Goal: Task Accomplishment & Management: Use online tool/utility

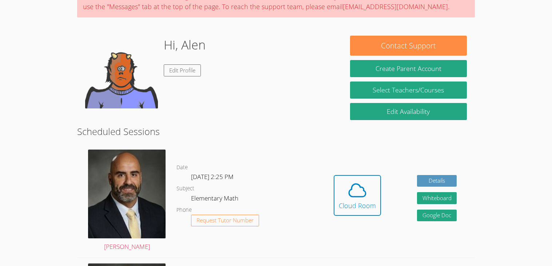
scroll to position [72, 0]
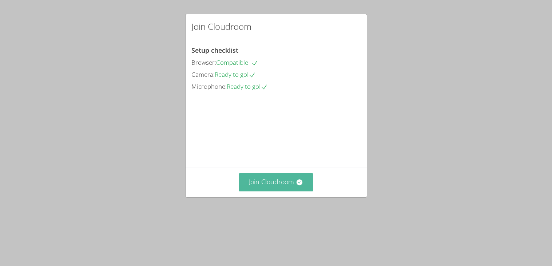
click at [294, 191] on button "Join Cloudroom" at bounding box center [276, 182] width 75 height 18
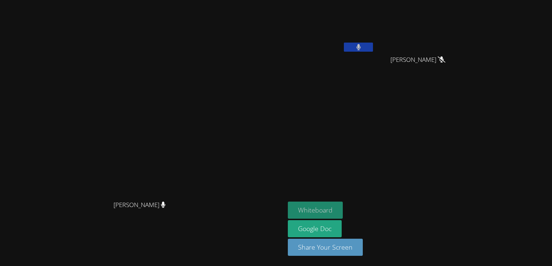
click at [343, 211] on button "Whiteboard" at bounding box center [315, 210] width 55 height 17
click at [361, 47] on icon at bounding box center [358, 47] width 4 height 6
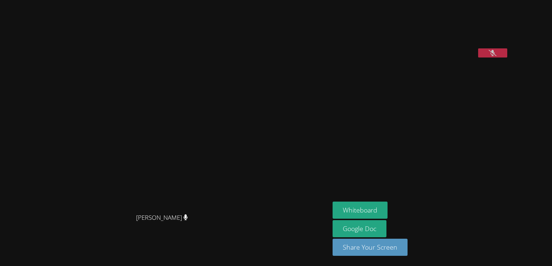
click at [507, 57] on button at bounding box center [492, 52] width 29 height 9
click at [442, 57] on video at bounding box center [387, 30] width 109 height 55
click at [507, 57] on button at bounding box center [492, 52] width 29 height 9
click at [496, 56] on icon at bounding box center [493, 53] width 8 height 6
click at [507, 57] on button at bounding box center [492, 52] width 29 height 9
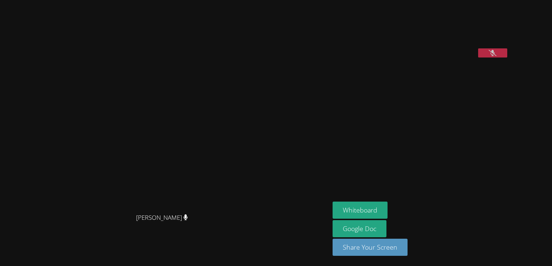
click at [496, 56] on icon at bounding box center [493, 53] width 8 height 6
click at [507, 57] on button at bounding box center [492, 52] width 29 height 9
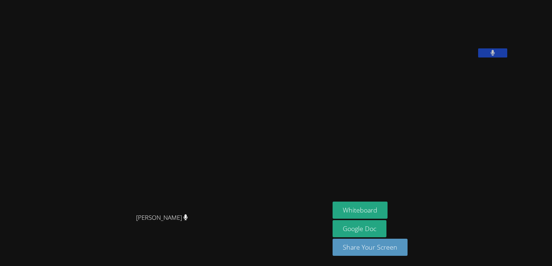
click at [507, 57] on button at bounding box center [492, 52] width 29 height 9
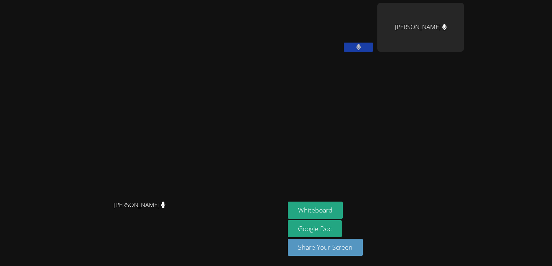
click at [361, 48] on icon at bounding box center [358, 47] width 5 height 6
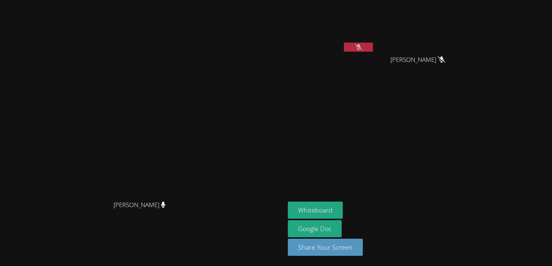
click at [362, 48] on icon at bounding box center [359, 47] width 8 height 6
click at [361, 49] on icon at bounding box center [358, 47] width 5 height 6
click at [362, 44] on icon at bounding box center [359, 47] width 8 height 6
click at [373, 47] on button at bounding box center [358, 47] width 29 height 9
click at [362, 49] on icon at bounding box center [359, 47] width 8 height 6
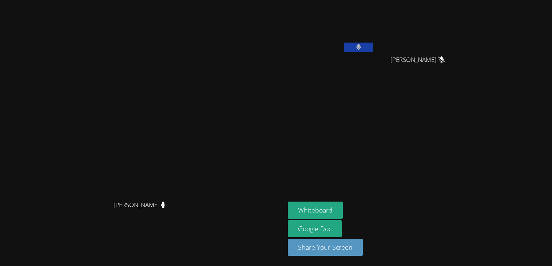
click at [361, 49] on icon at bounding box center [358, 47] width 5 height 6
click at [362, 49] on icon at bounding box center [359, 47] width 8 height 6
click at [361, 49] on icon at bounding box center [358, 47] width 5 height 6
click at [362, 45] on icon at bounding box center [359, 47] width 8 height 6
click at [373, 48] on button at bounding box center [358, 47] width 29 height 9
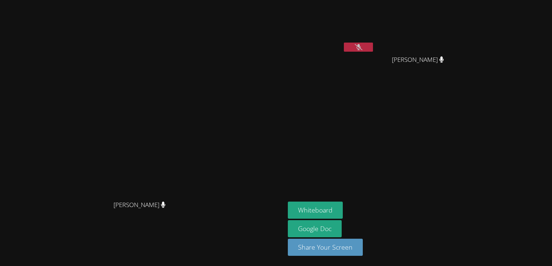
click at [362, 47] on icon at bounding box center [359, 47] width 8 height 6
click at [373, 49] on button at bounding box center [358, 47] width 29 height 9
click at [362, 49] on icon at bounding box center [359, 47] width 8 height 6
click at [373, 43] on button at bounding box center [358, 47] width 29 height 9
click at [373, 49] on button at bounding box center [358, 47] width 29 height 9
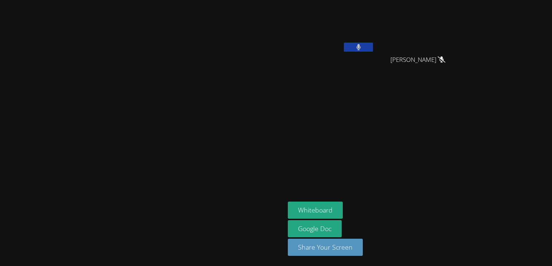
click at [373, 51] on button at bounding box center [358, 47] width 29 height 9
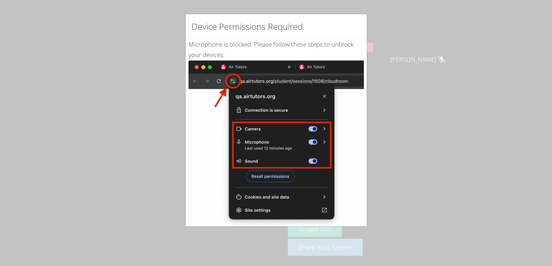
click at [393, 78] on div "Device Permissions Required Microphone is blocked . Please follow these steps t…" at bounding box center [276, 133] width 552 height 266
click at [396, 105] on div "Device Permissions Required Microphone is blocked . Please follow these steps t…" at bounding box center [276, 133] width 552 height 266
click at [361, 127] on img at bounding box center [275, 142] width 175 height 164
click at [105, 167] on div "Device Permissions Required Microphone is blocked . Please follow these steps t…" at bounding box center [276, 133] width 552 height 266
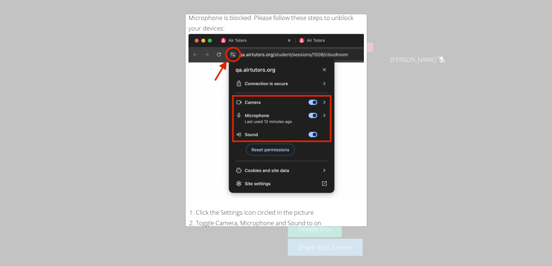
scroll to position [116, 0]
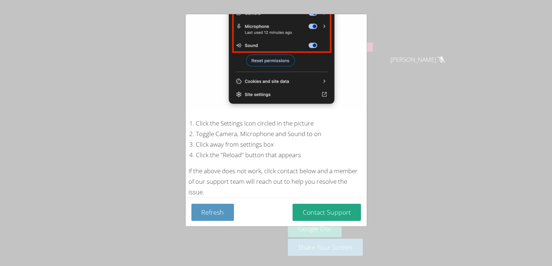
click at [444, 51] on div "Device Permissions Required Microphone is blocked . Please follow these steps t…" at bounding box center [276, 133] width 552 height 266
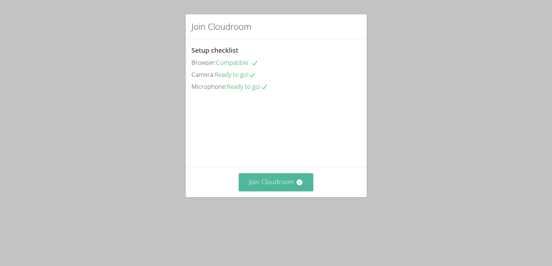
click at [278, 191] on button "Join Cloudroom" at bounding box center [276, 182] width 75 height 18
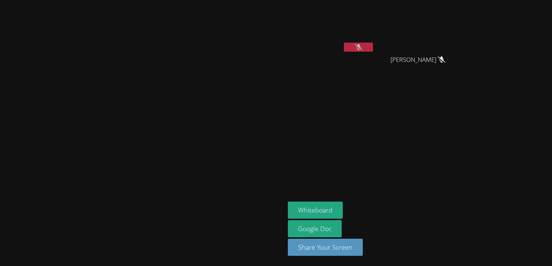
click at [344, 49] on button at bounding box center [358, 47] width 29 height 9
click at [361, 46] on icon at bounding box center [358, 47] width 4 height 6
